Goal: Transaction & Acquisition: Obtain resource

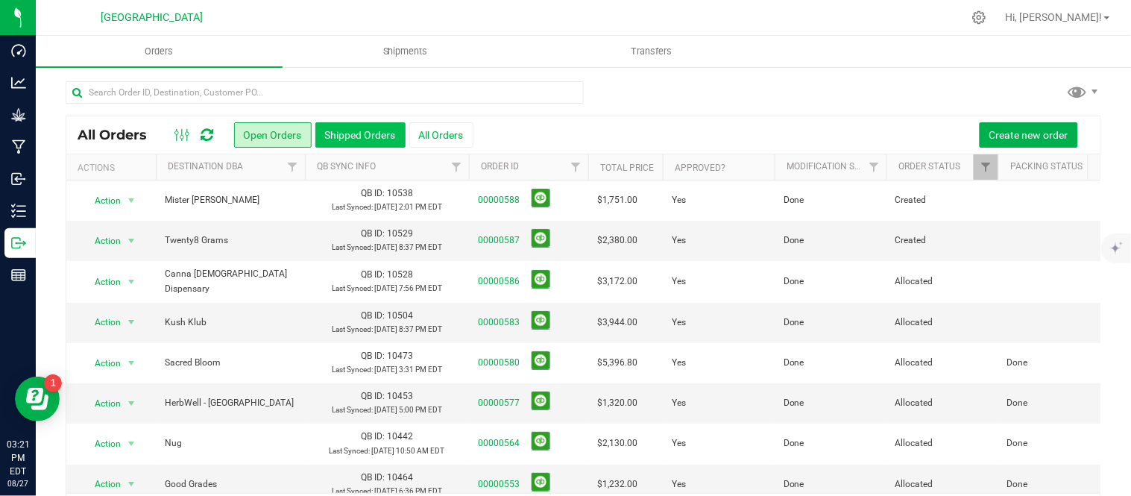
click at [336, 130] on button "Shipped Orders" at bounding box center [360, 134] width 90 height 25
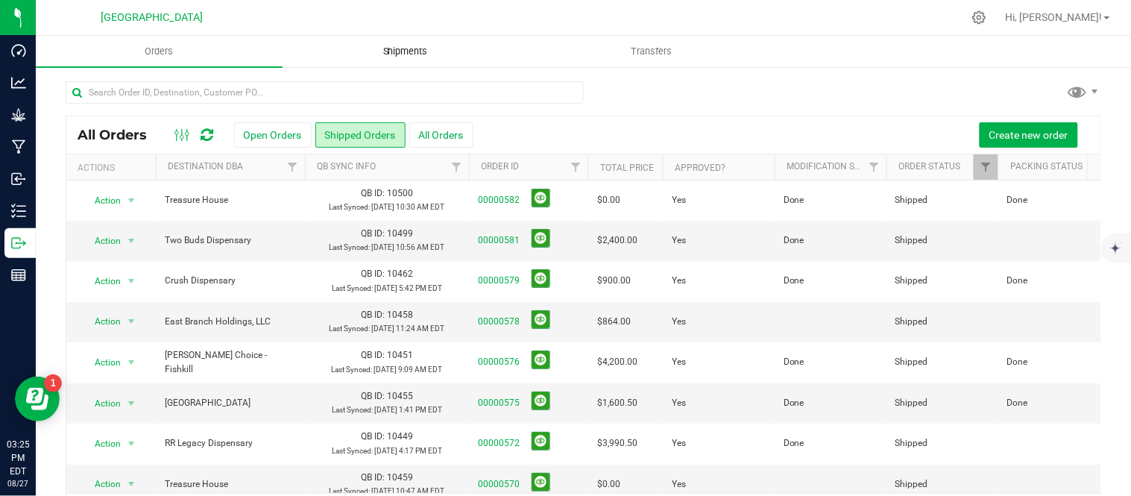
click at [406, 51] on span "Shipments" at bounding box center [405, 51] width 85 height 13
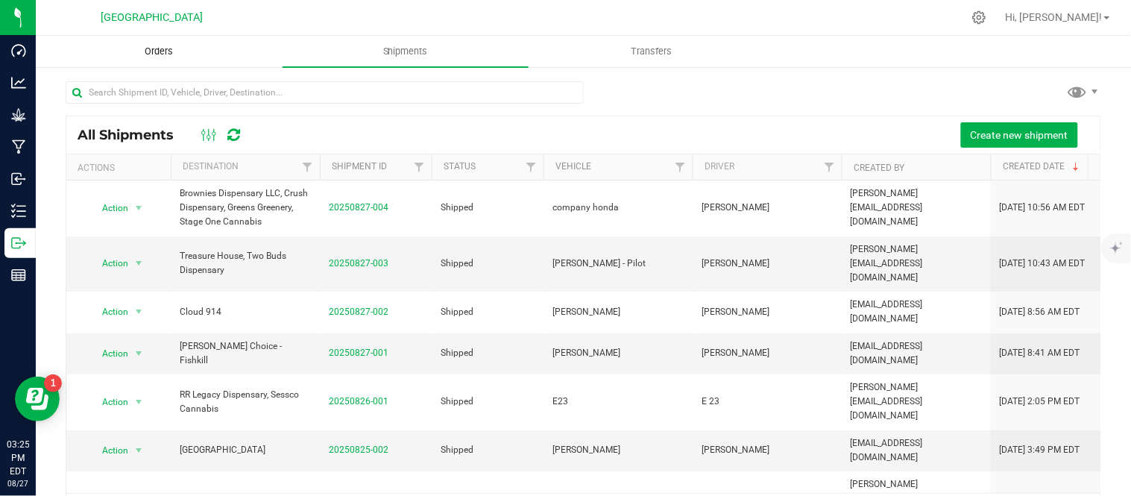
click at [166, 45] on span "Orders" at bounding box center [158, 51] width 69 height 13
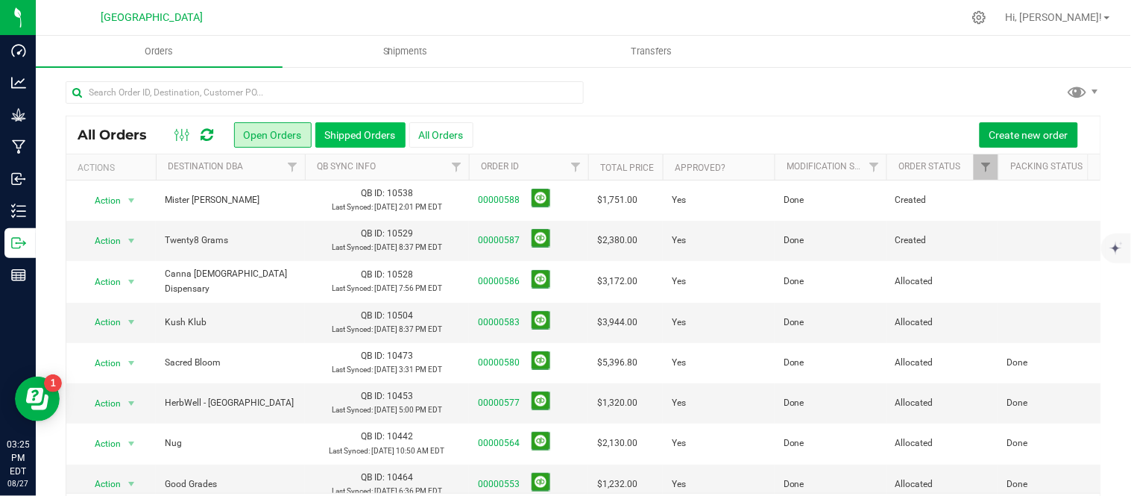
click at [347, 134] on button "Shipped Orders" at bounding box center [360, 134] width 90 height 25
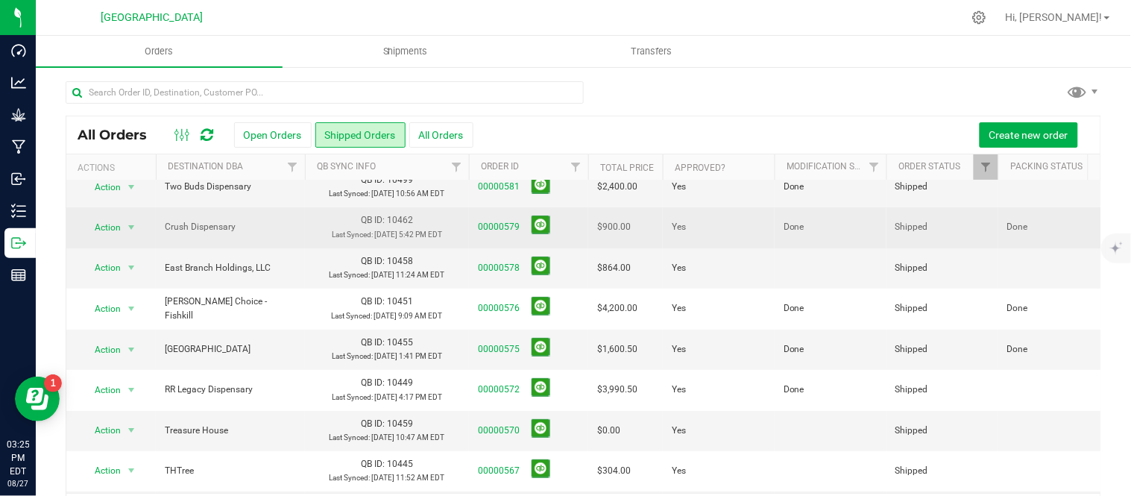
scroll to position [83, 0]
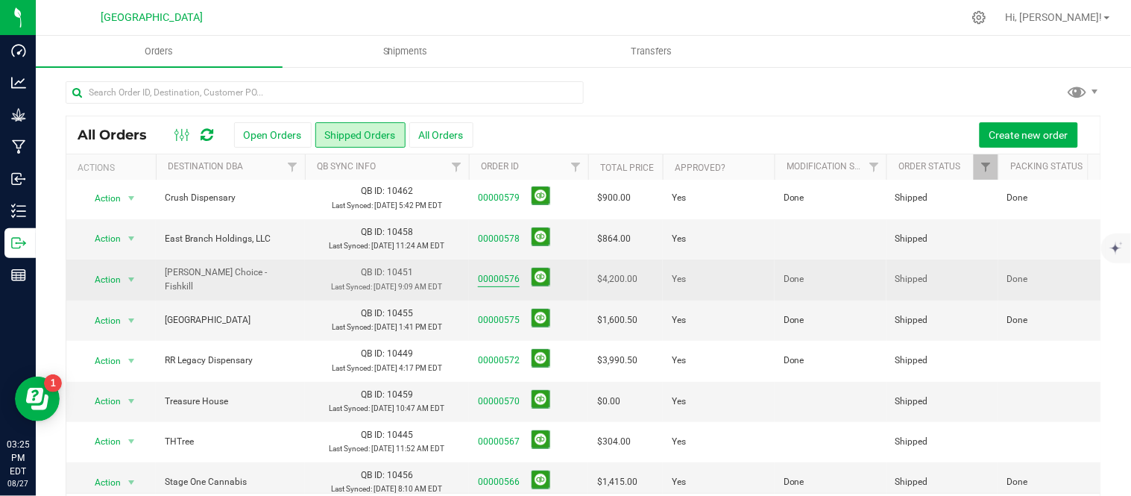
click at [507, 286] on link "00000576" at bounding box center [499, 279] width 42 height 14
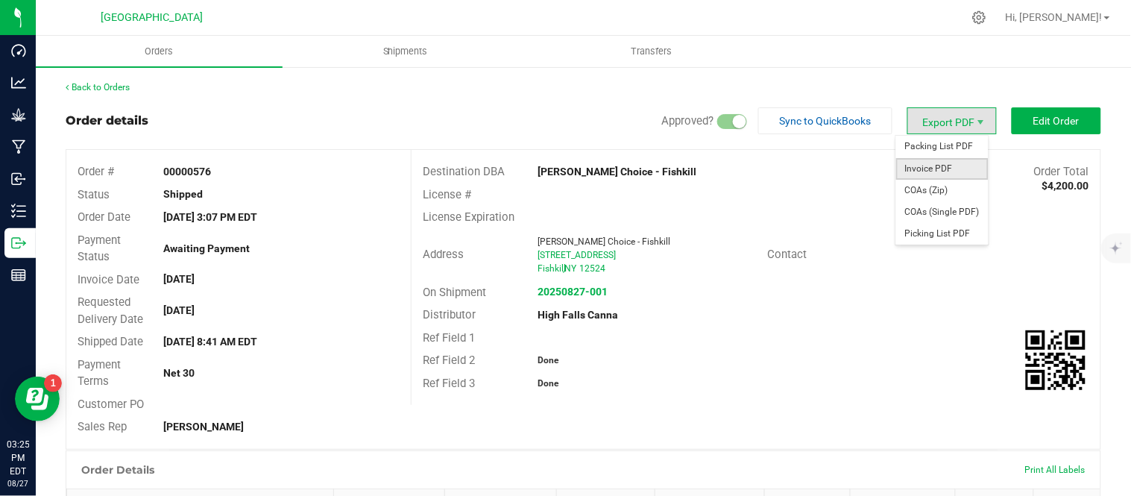
click at [943, 163] on span "Invoice PDF" at bounding box center [942, 169] width 92 height 22
